Goal: Task Accomplishment & Management: Use online tool/utility

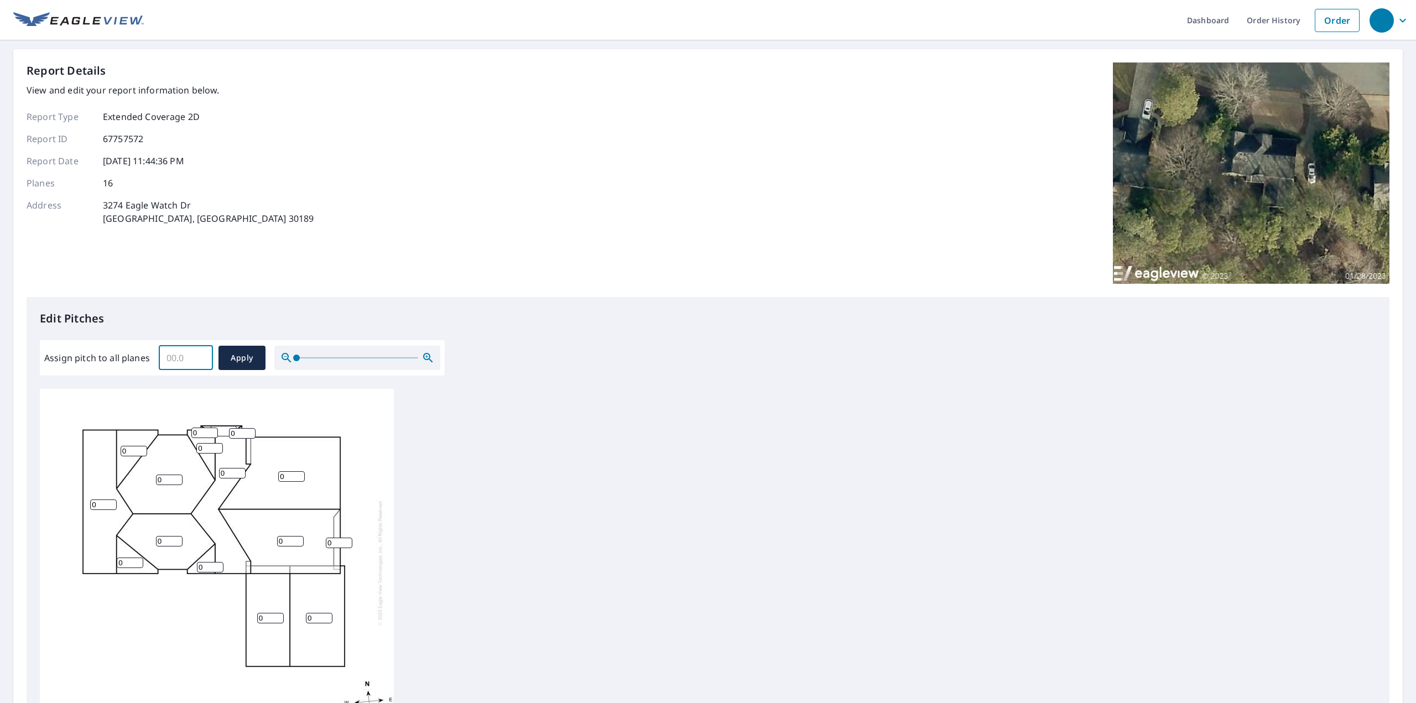
click at [171, 357] on input "Assign pitch to all planes" at bounding box center [186, 357] width 54 height 31
drag, startPoint x: 199, startPoint y: 220, endPoint x: 89, endPoint y: 215, distance: 110.2
click at [89, 215] on div "Address 3274 Eagle Watch Dr Woodstock, GA 30189" at bounding box center [170, 212] width 287 height 27
click at [173, 356] on input "Assign pitch to all planes" at bounding box center [186, 357] width 54 height 31
type input "1"
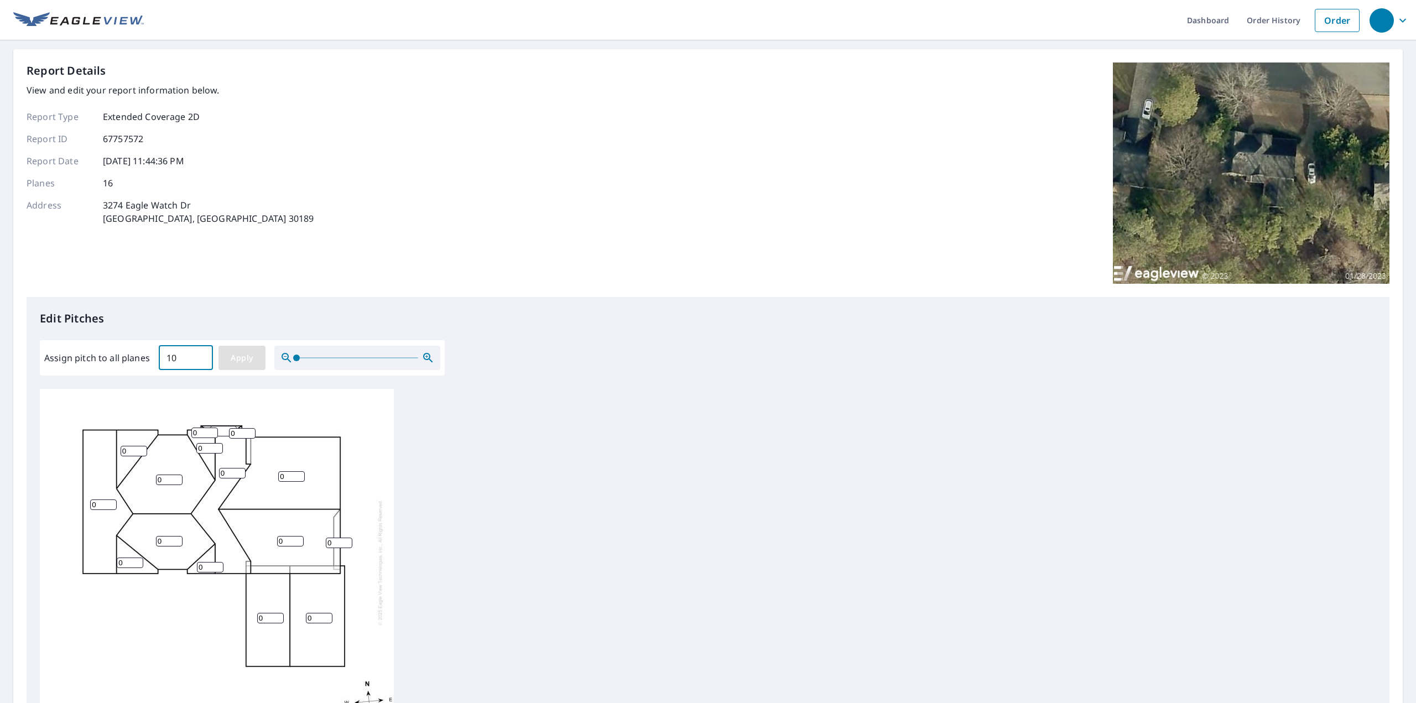
type input "10"
click at [242, 362] on span "Apply" at bounding box center [241, 358] width 29 height 14
type input "10"
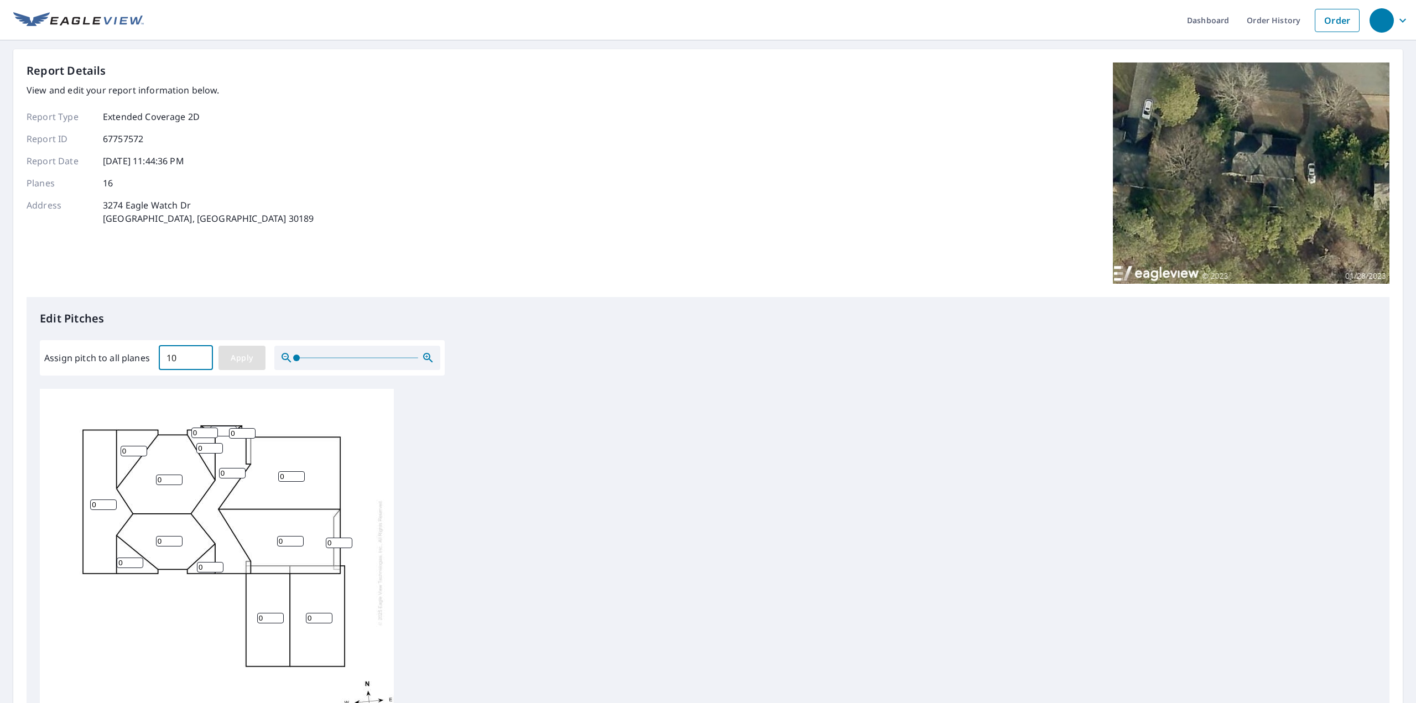
type input "10"
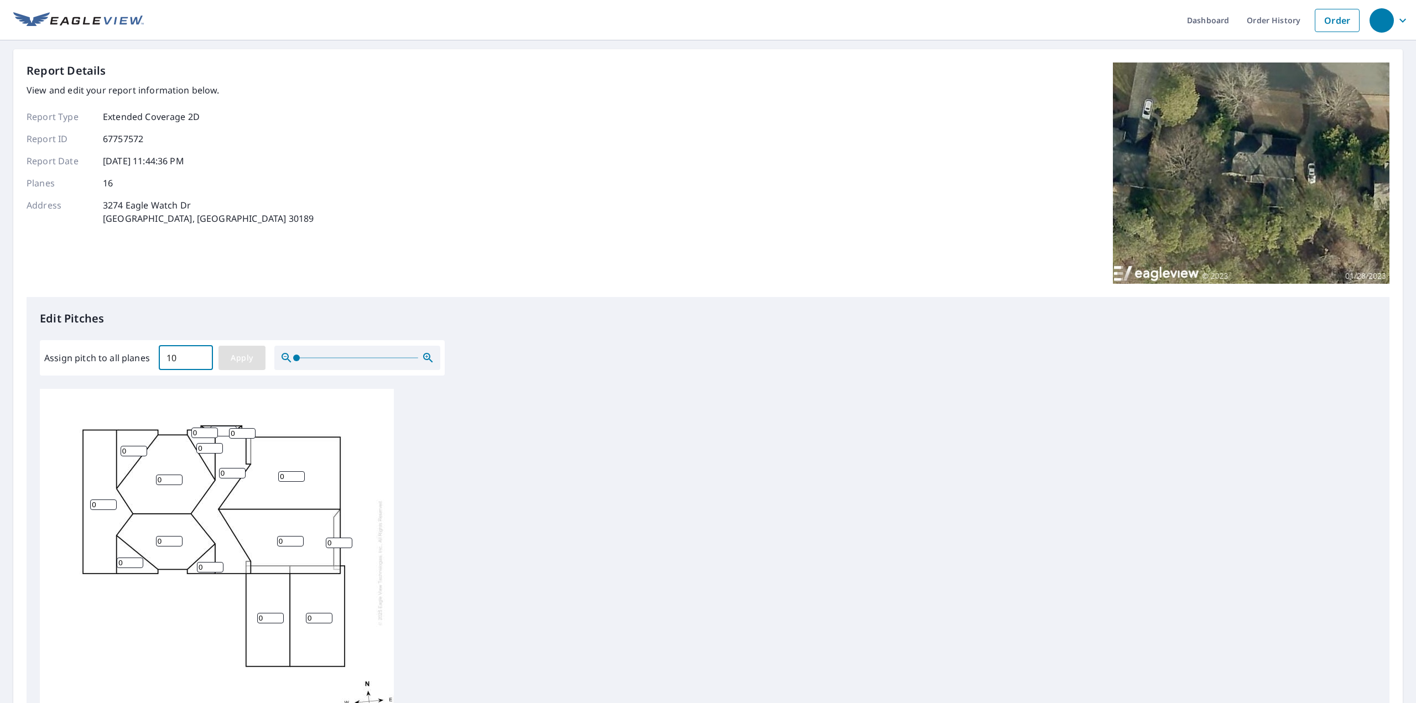
type input "10"
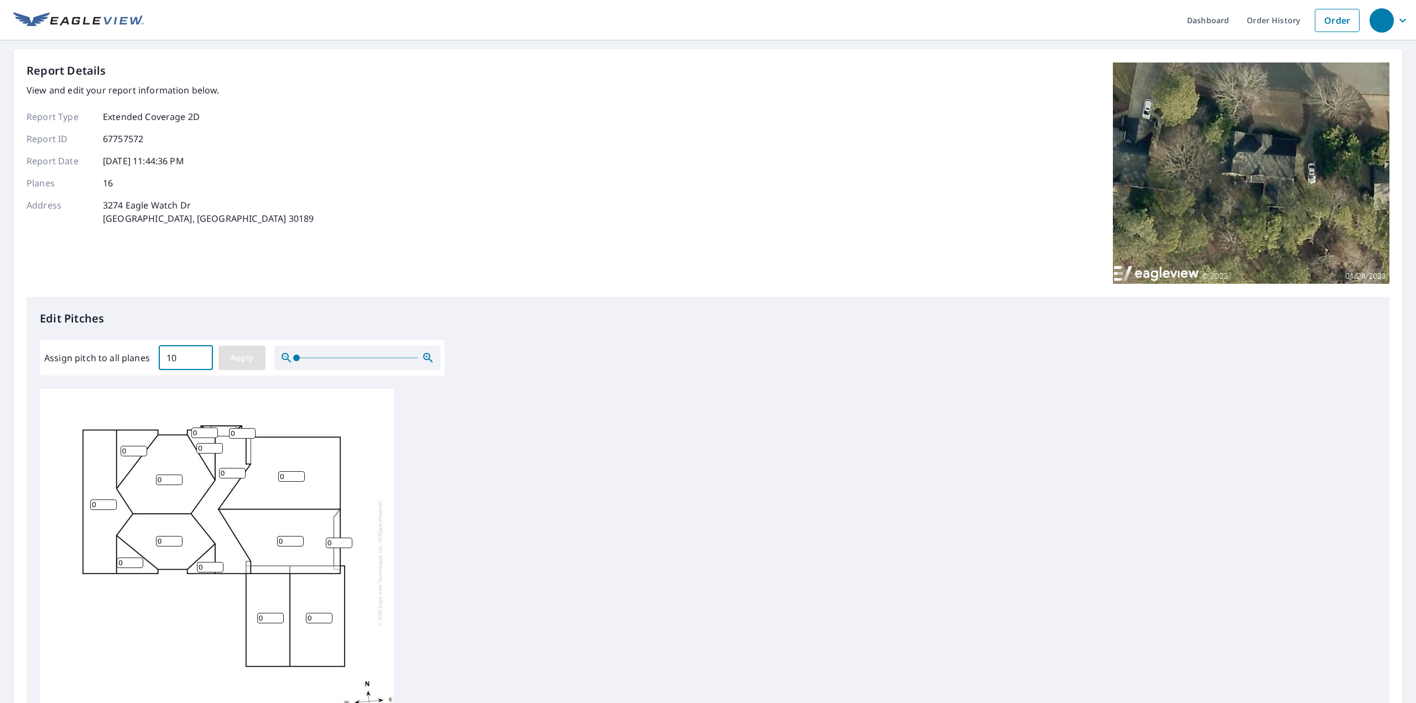
type input "10"
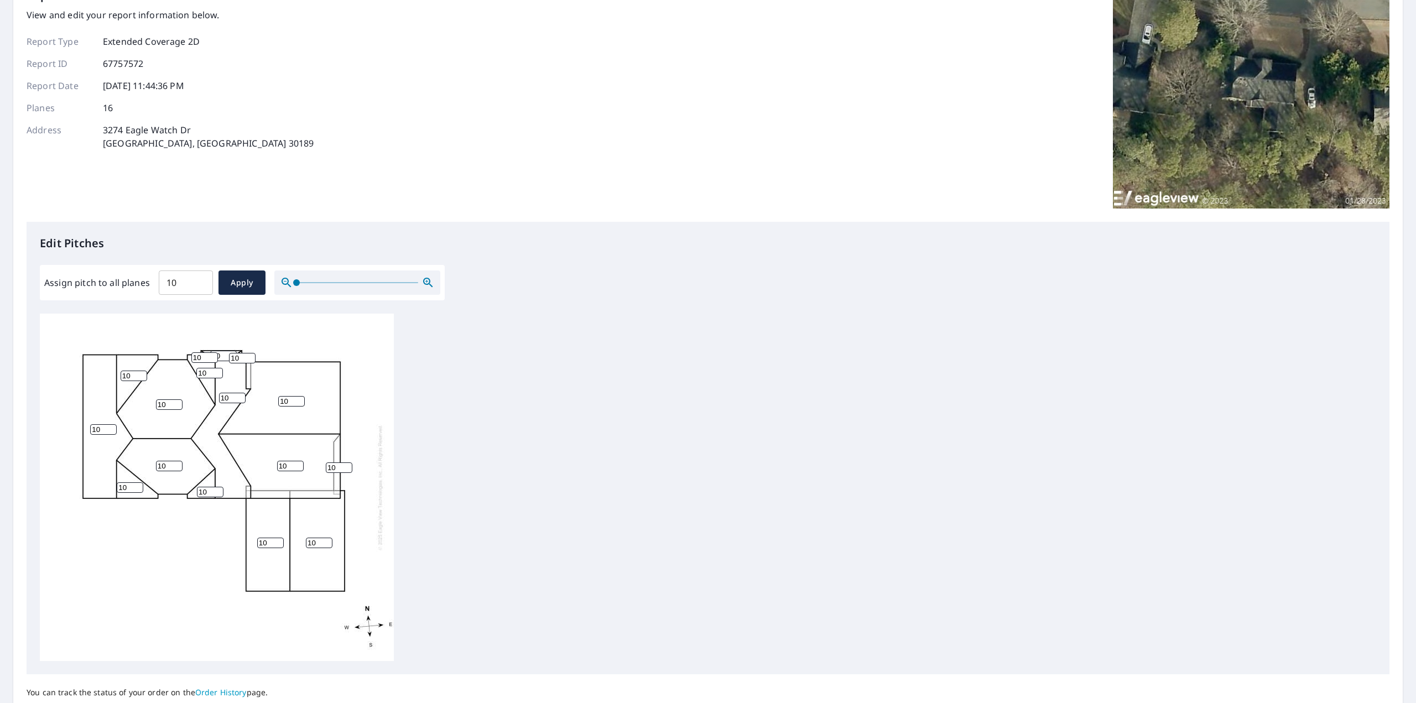
scroll to position [164, 0]
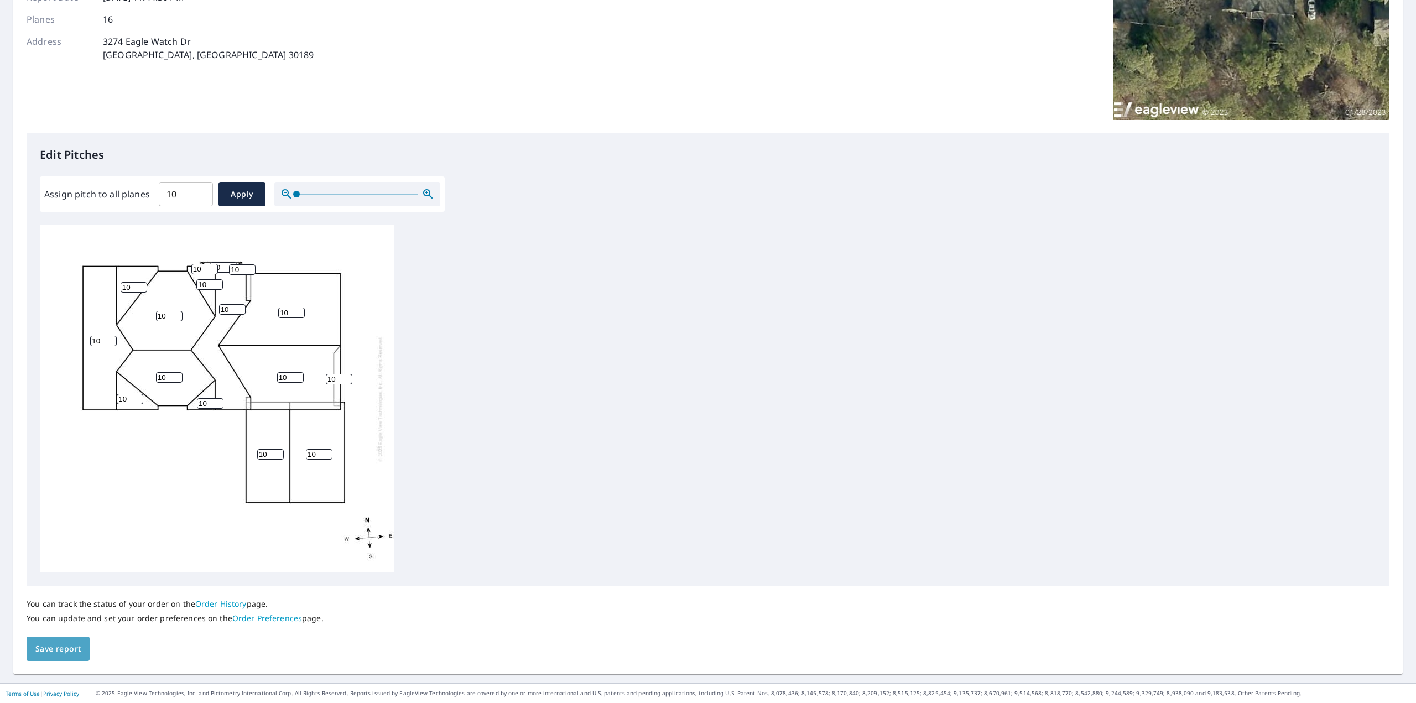
click at [59, 646] on span "Save report" at bounding box center [57, 649] width 45 height 14
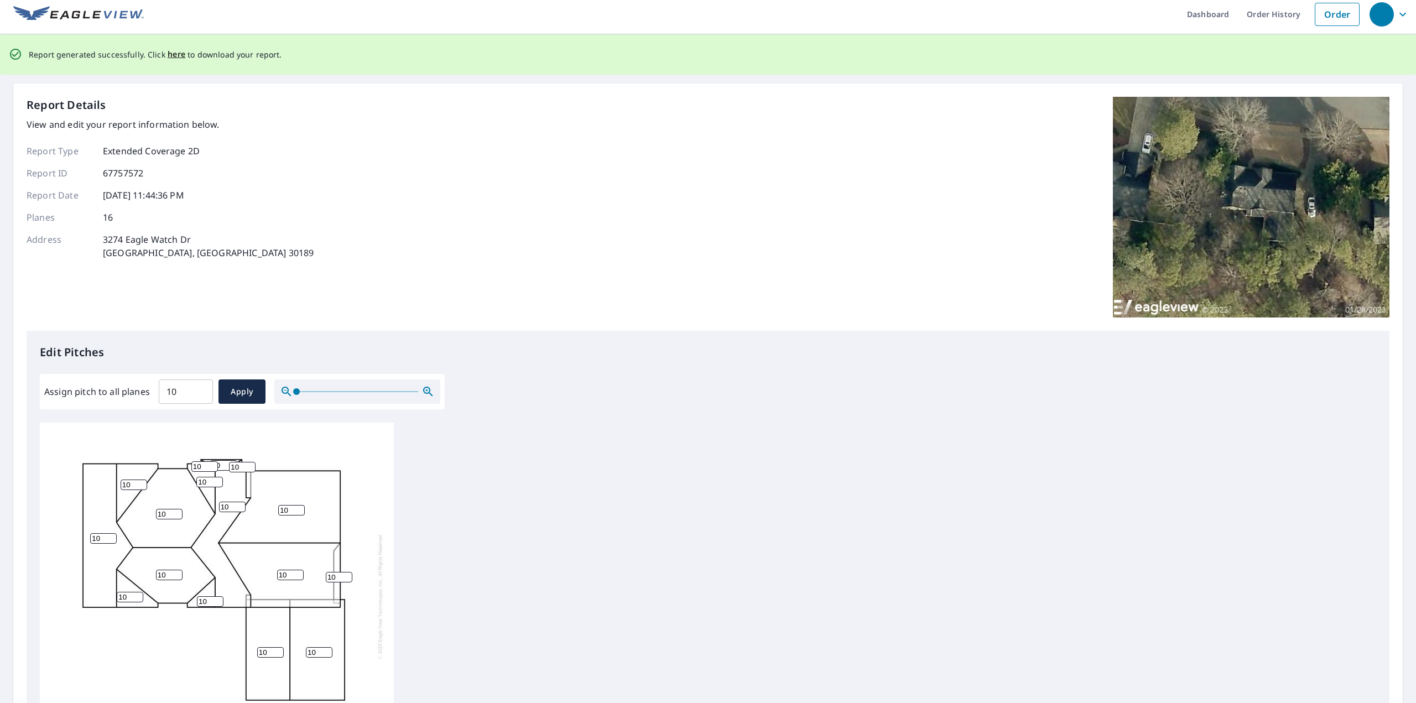
scroll to position [0, 0]
